Goal: Information Seeking & Learning: Learn about a topic

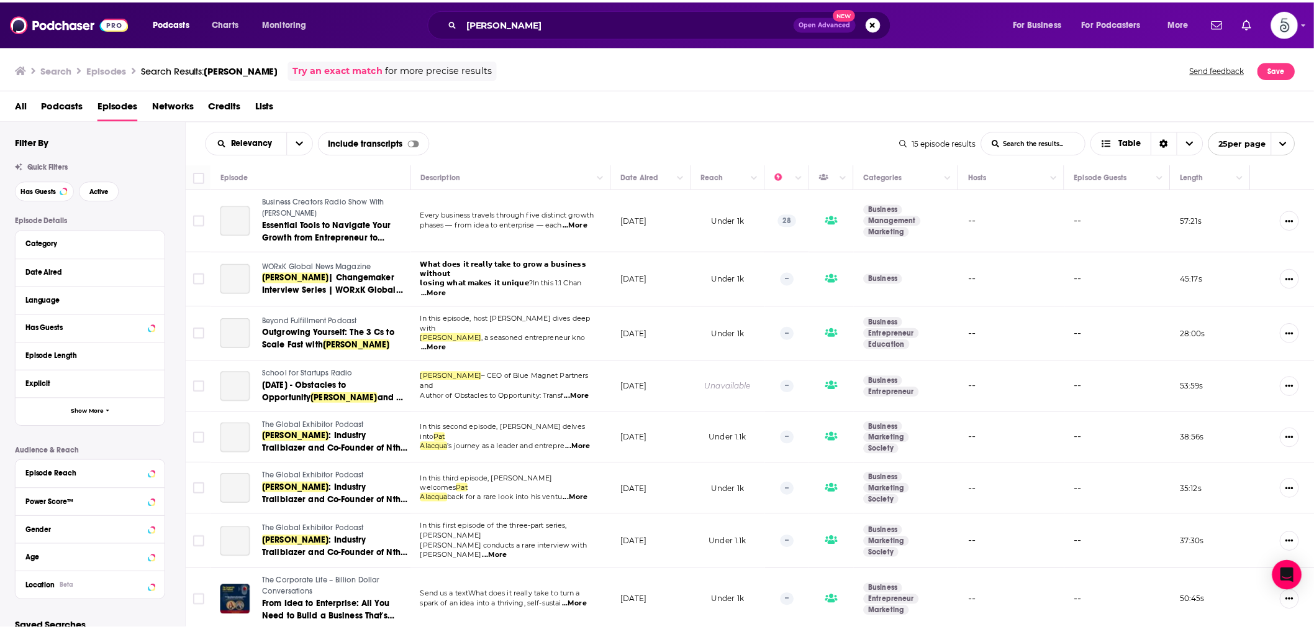
scroll to position [389, 0]
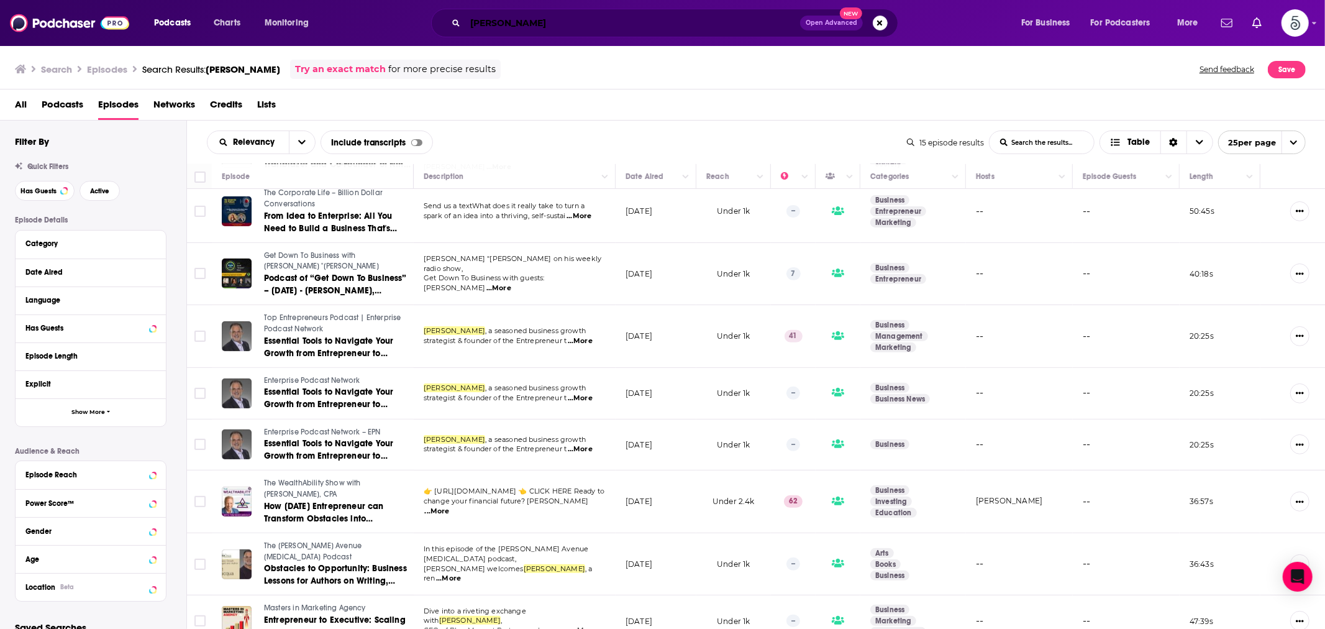
click at [491, 19] on input "[PERSON_NAME]" at bounding box center [632, 23] width 335 height 20
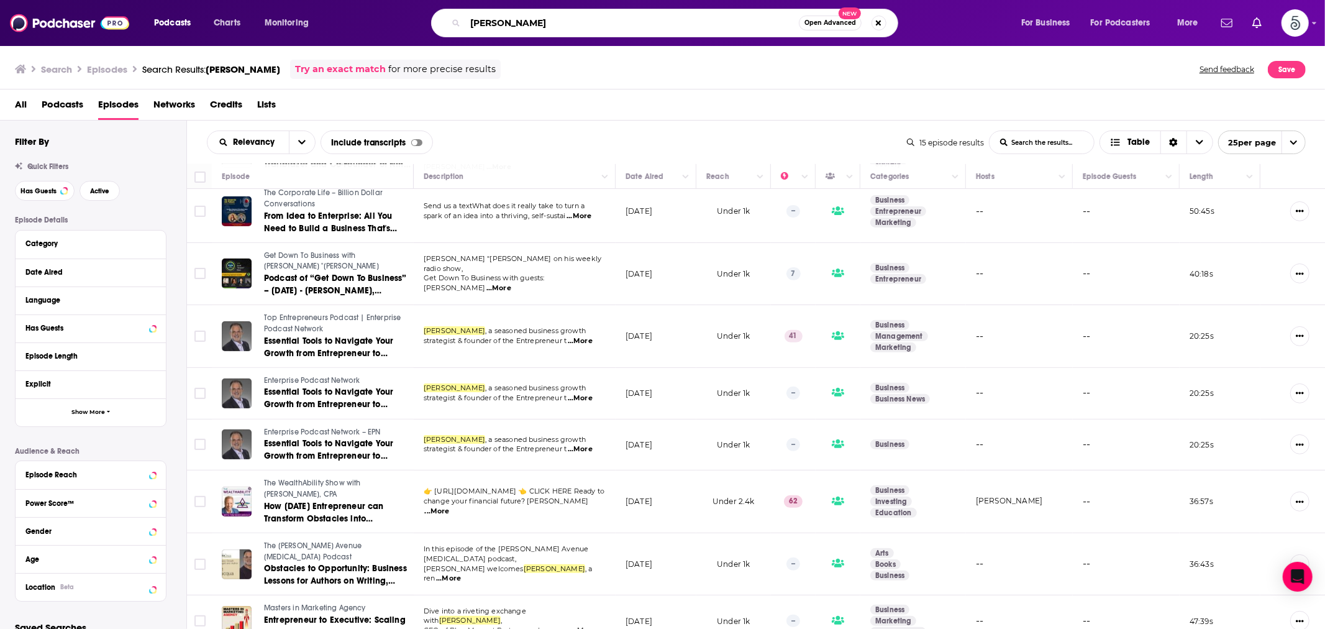
click at [491, 19] on input "[PERSON_NAME]" at bounding box center [632, 23] width 334 height 20
paste input "CEO Thinking"
type input "CEO Thinking"
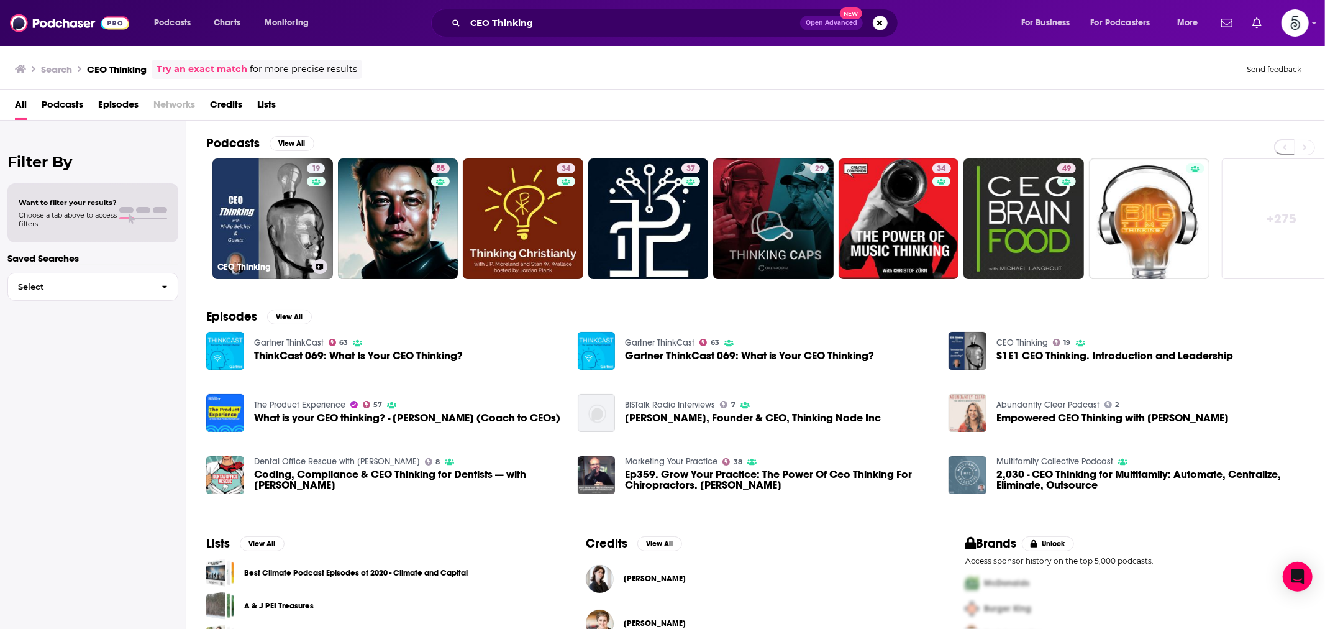
click at [266, 207] on link "19 CEO Thinking" at bounding box center [272, 218] width 121 height 121
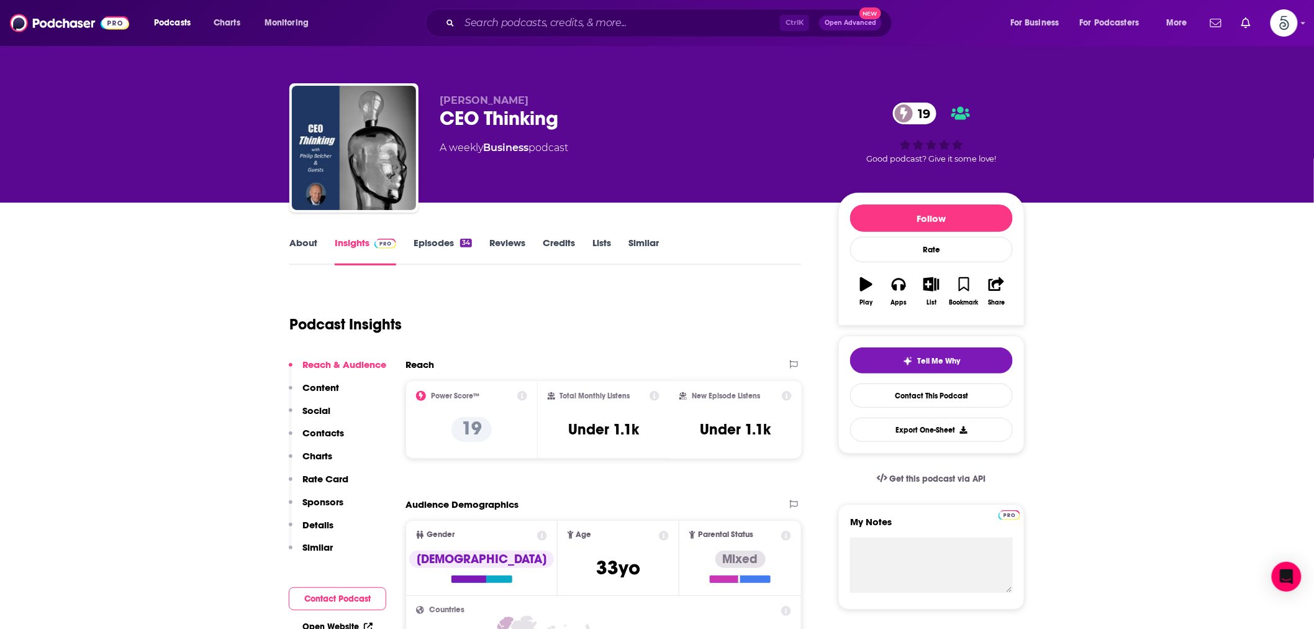
click at [437, 251] on link "Episodes 34" at bounding box center [443, 251] width 58 height 29
